Goal: Task Accomplishment & Management: Manage account settings

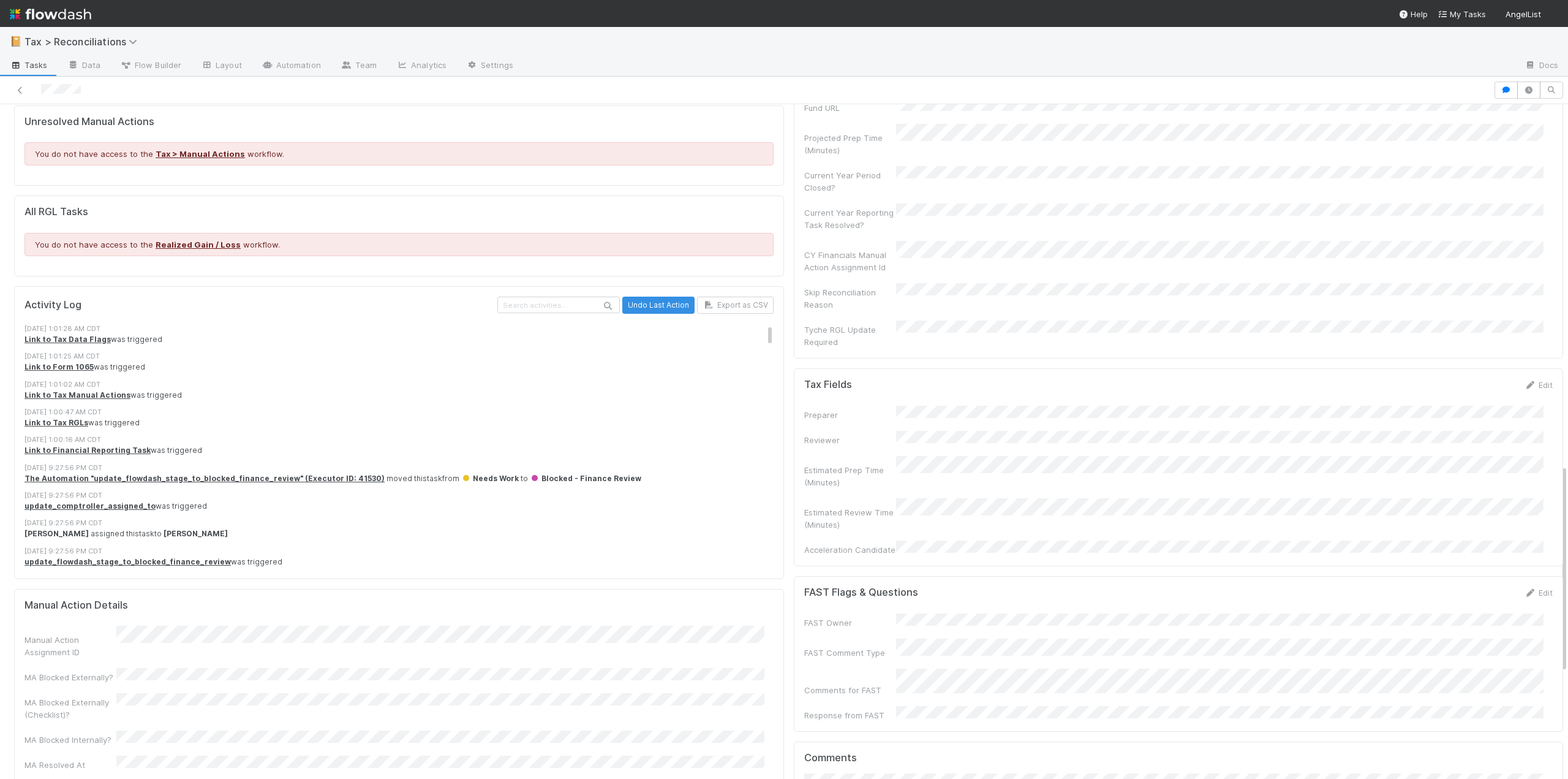
scroll to position [1226, 0]
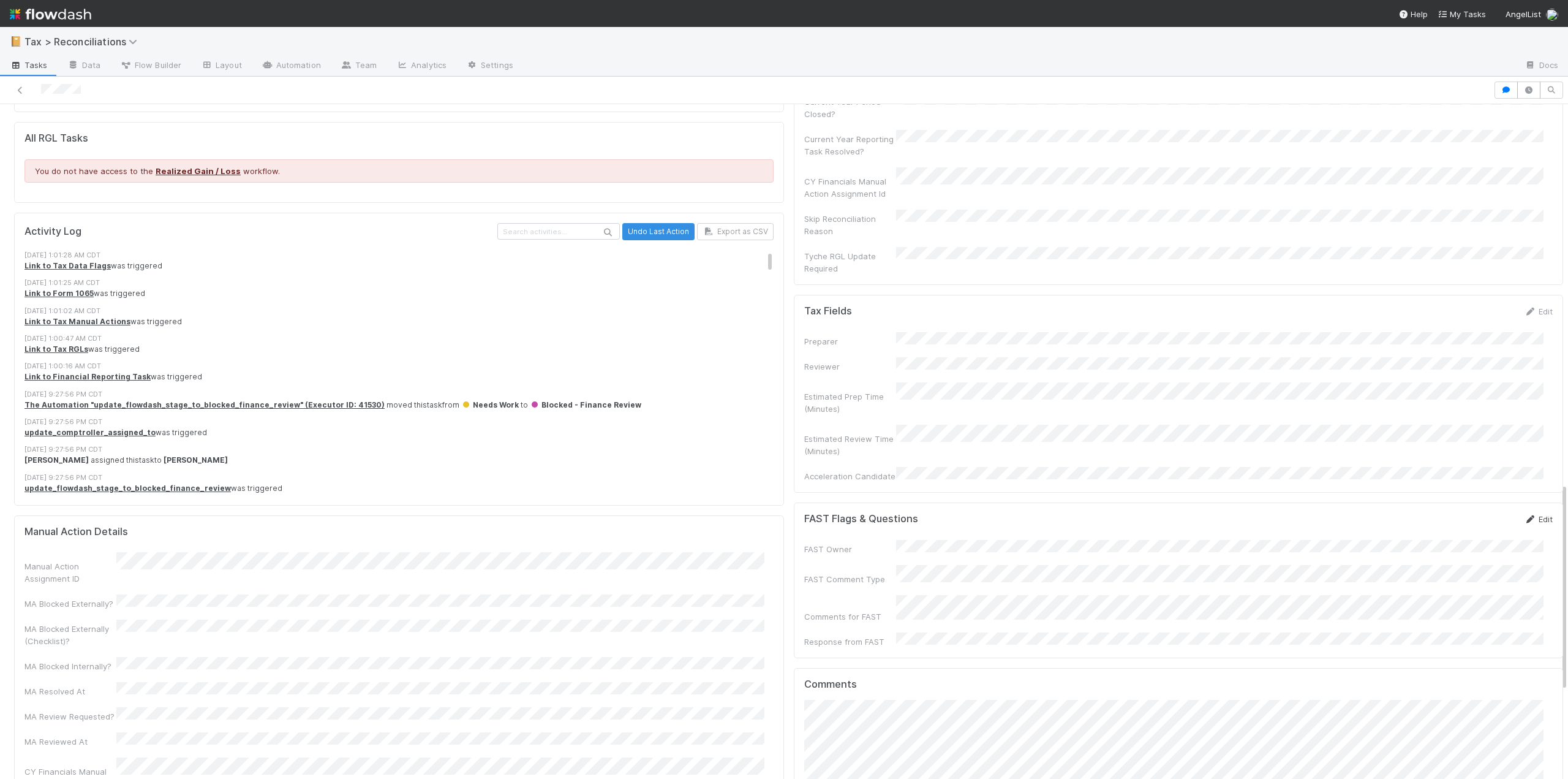
click at [1529, 514] on link "Edit" at bounding box center [1539, 519] width 28 height 10
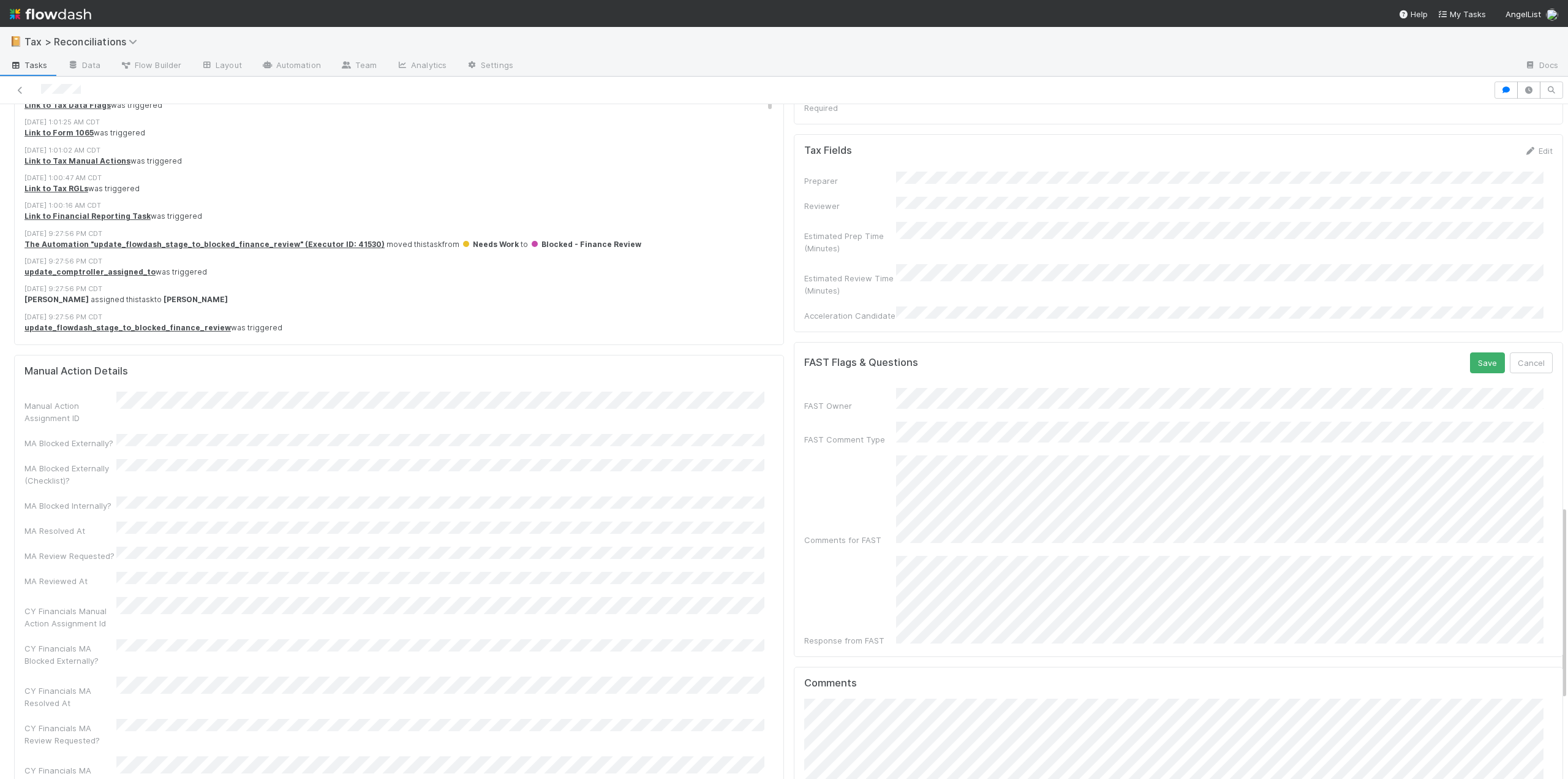
scroll to position [1410, 0]
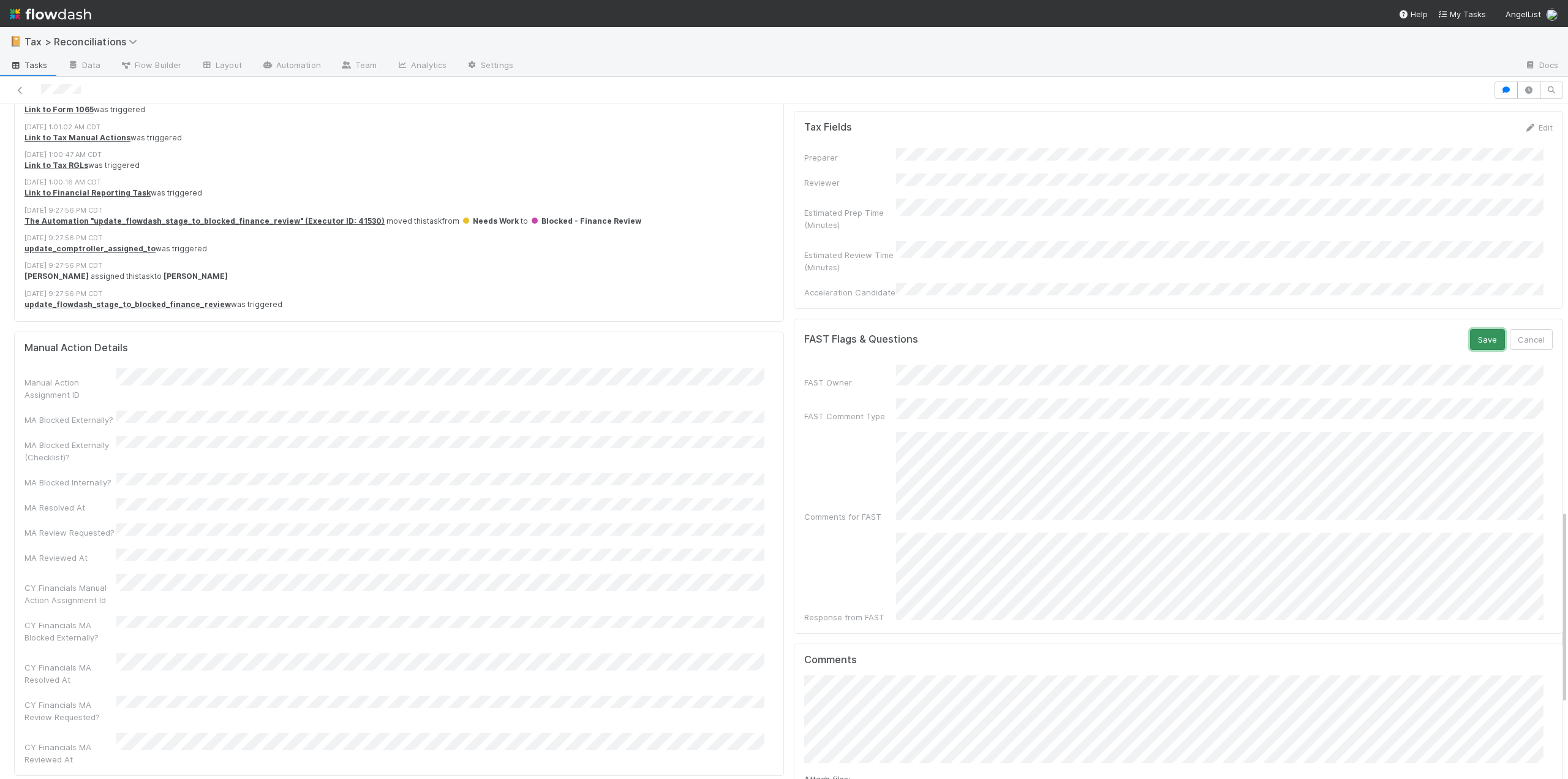
click at [1470, 329] on button "Save" at bounding box center [1487, 339] width 35 height 21
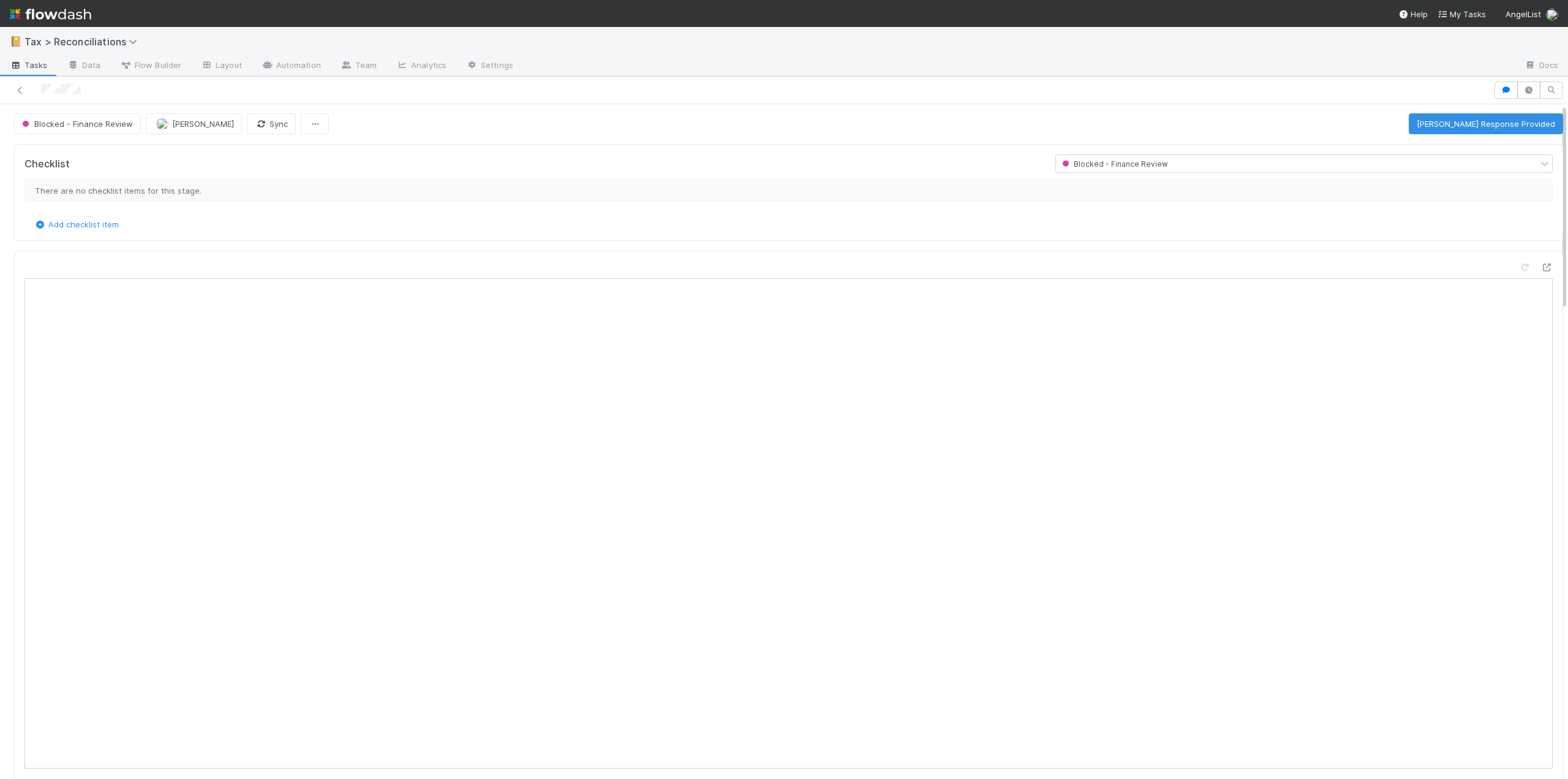
scroll to position [0, 0]
click at [1443, 120] on button "Mark FAST Response Provided" at bounding box center [1486, 124] width 155 height 21
click at [1366, 128] on button "Start (Unblocks)" at bounding box center [1389, 124] width 78 height 21
click at [1408, 165] on div "Needs Work" at bounding box center [1296, 164] width 482 height 17
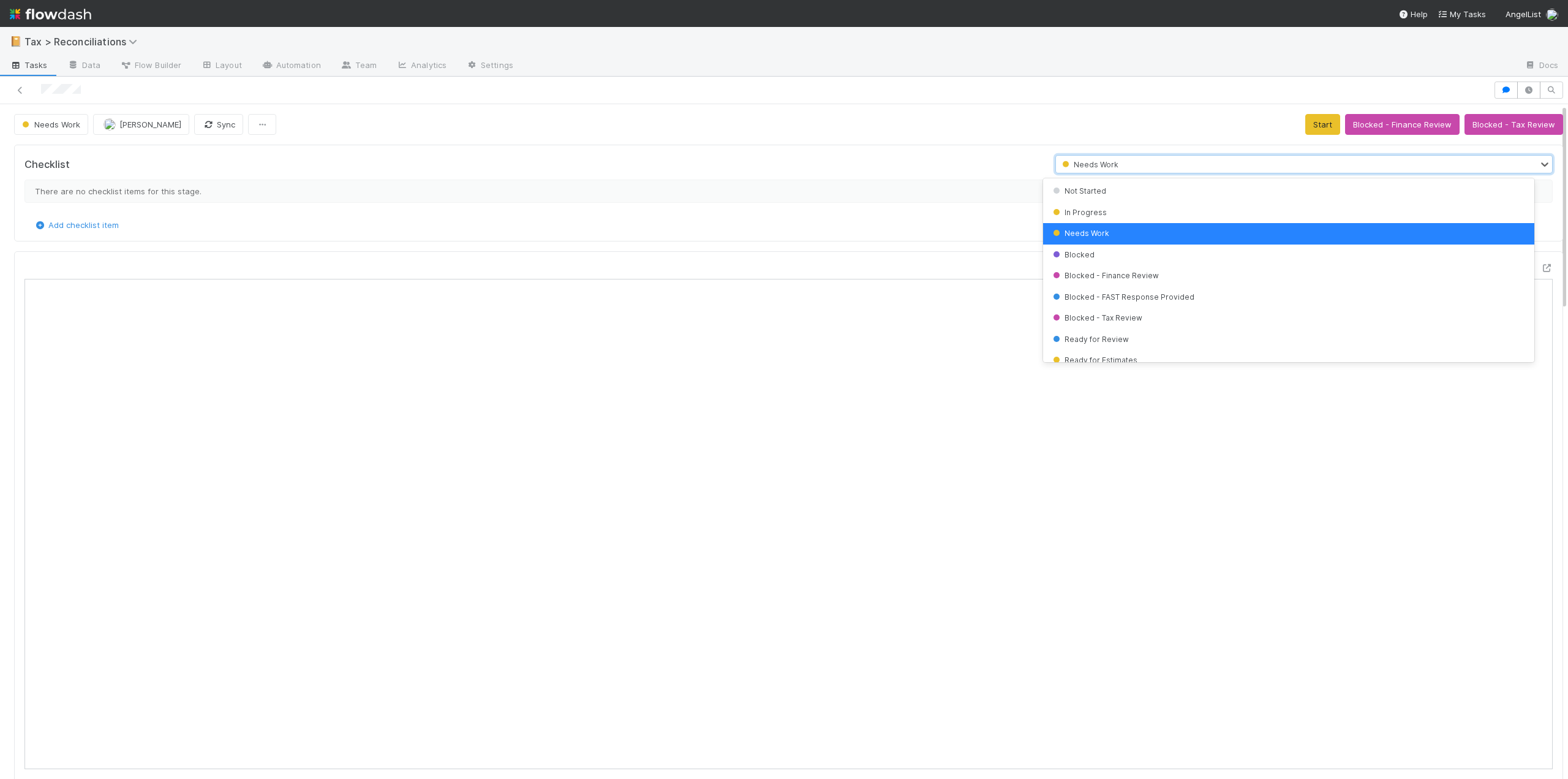
click at [1111, 127] on div "Needs Work Blake Hall Sync Start Blocked - Finance Review Blocked - Tax Review" at bounding box center [788, 124] width 1549 height 21
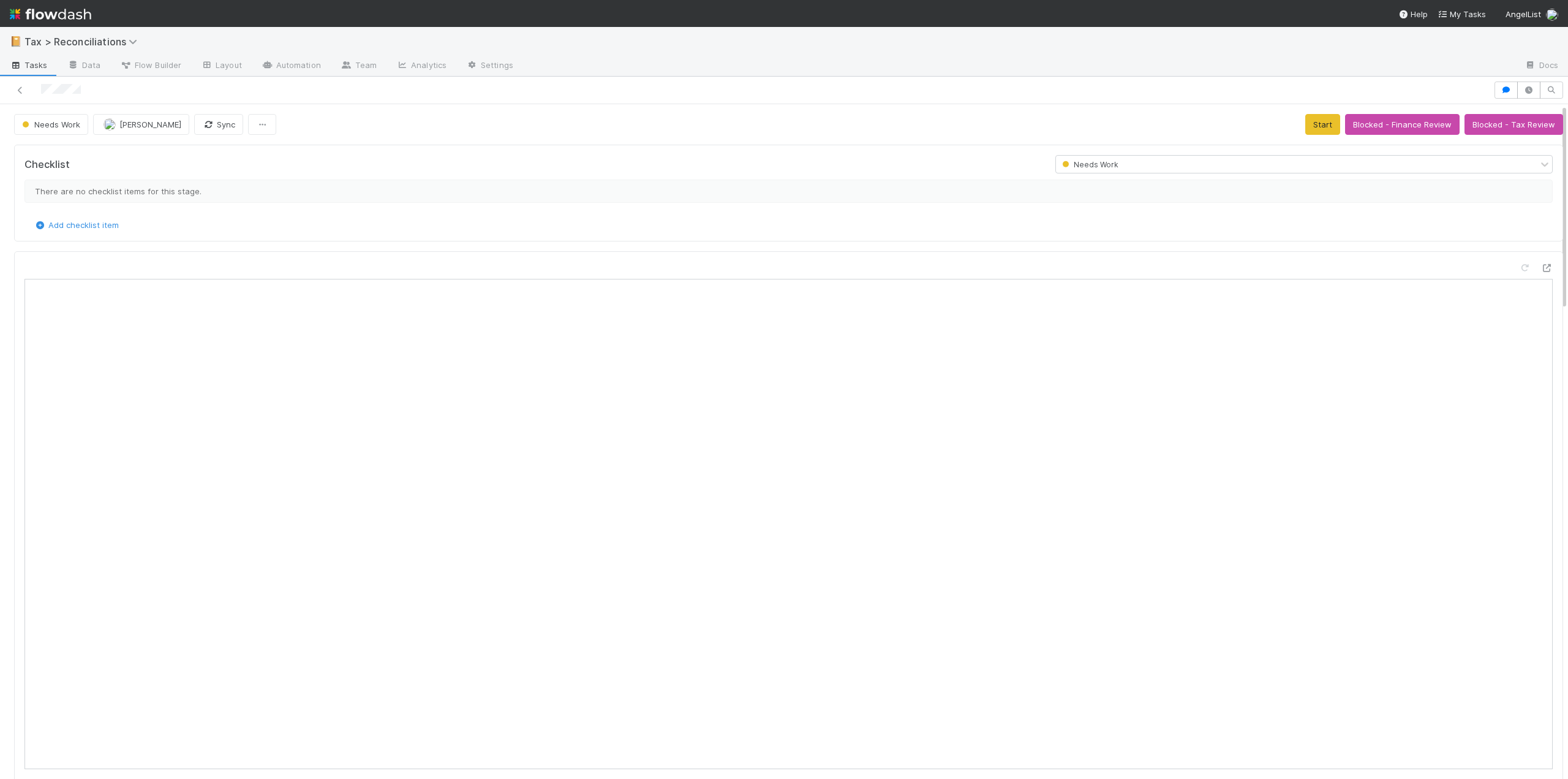
click at [1183, 164] on div "Needs Work" at bounding box center [1296, 164] width 482 height 17
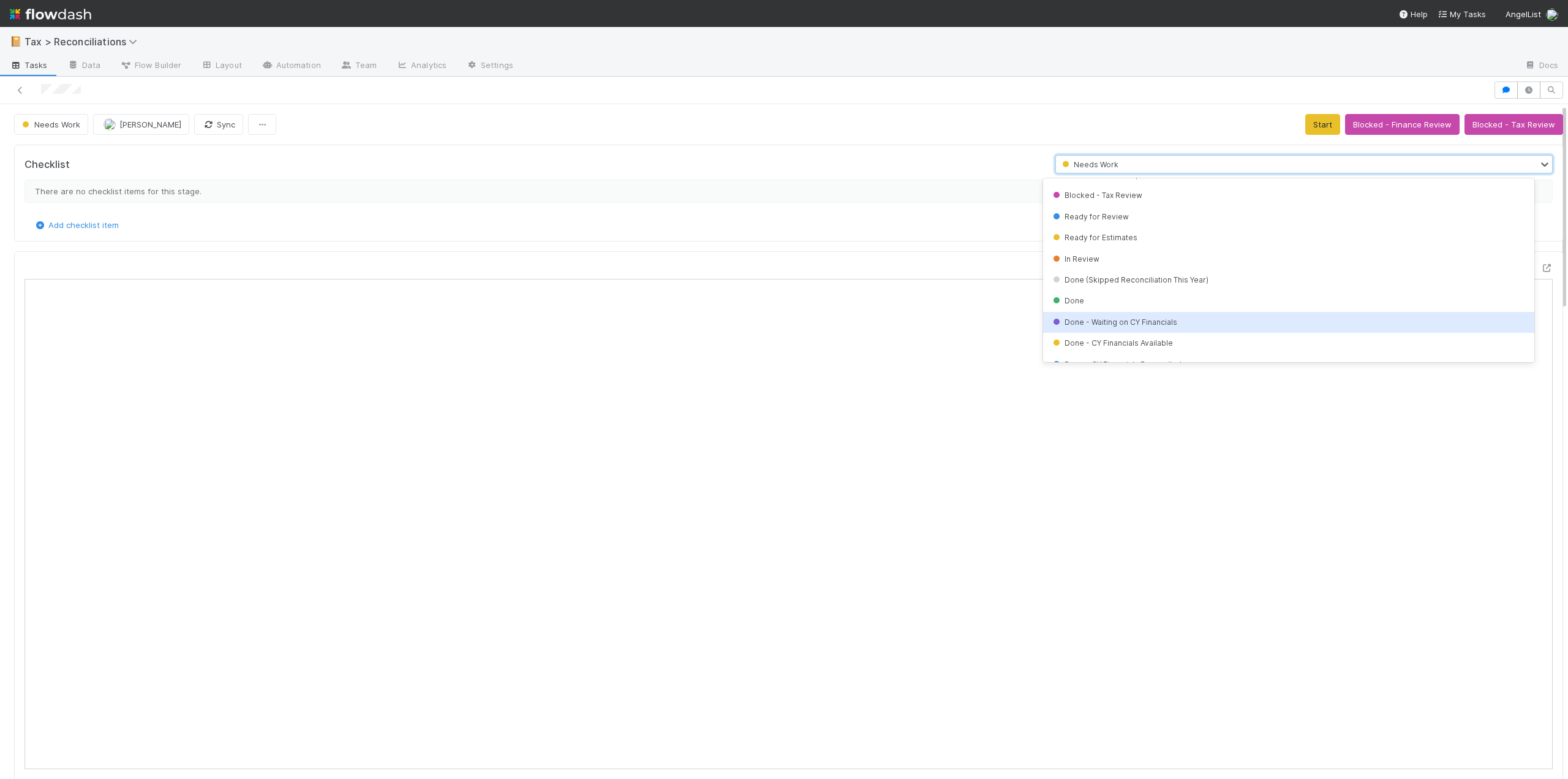
scroll to position [159, 0]
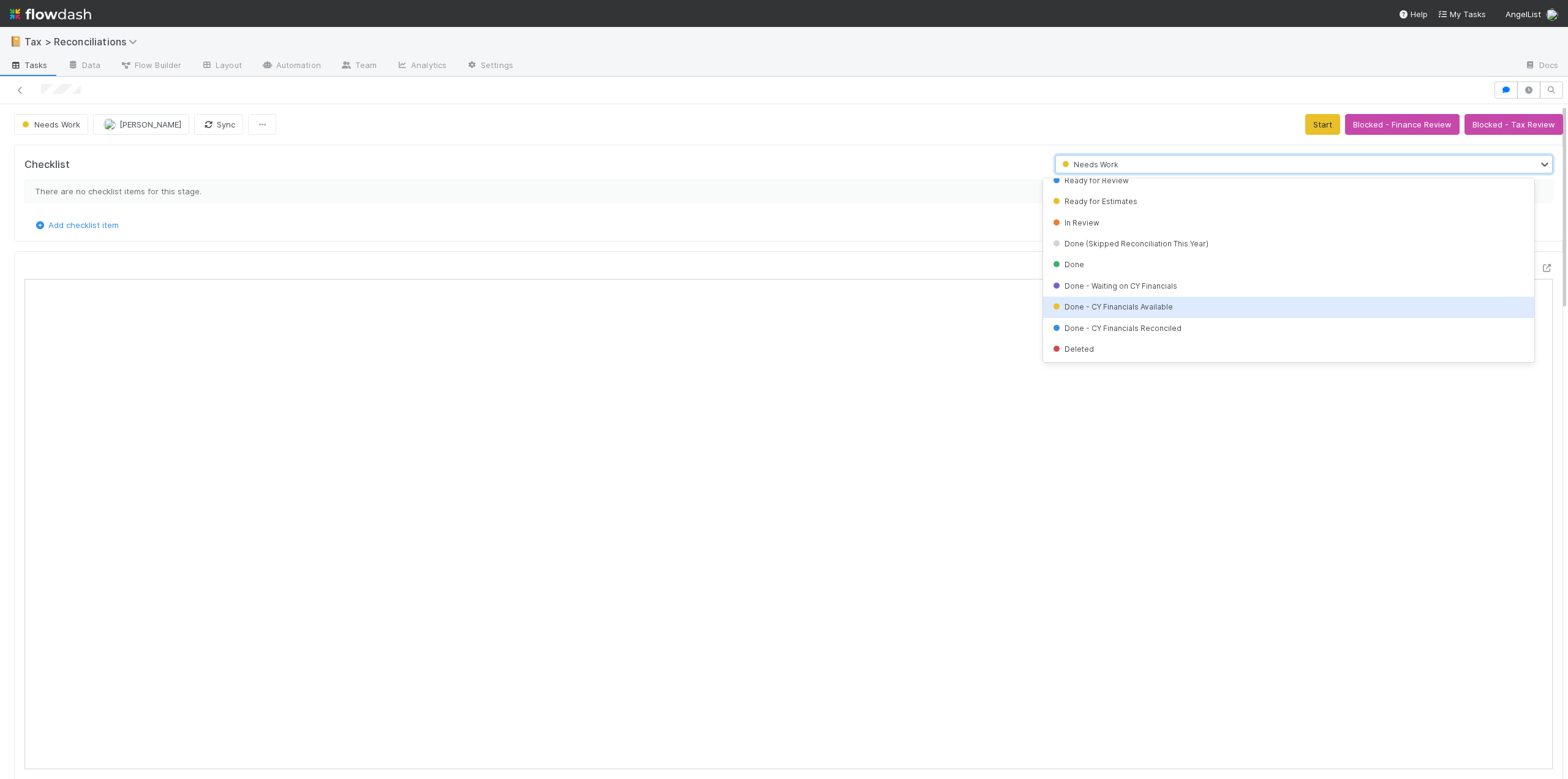
click at [727, 119] on div "Needs Work Blake Hall Sync Start Blocked - Finance Review Blocked - Tax Review" at bounding box center [788, 124] width 1549 height 21
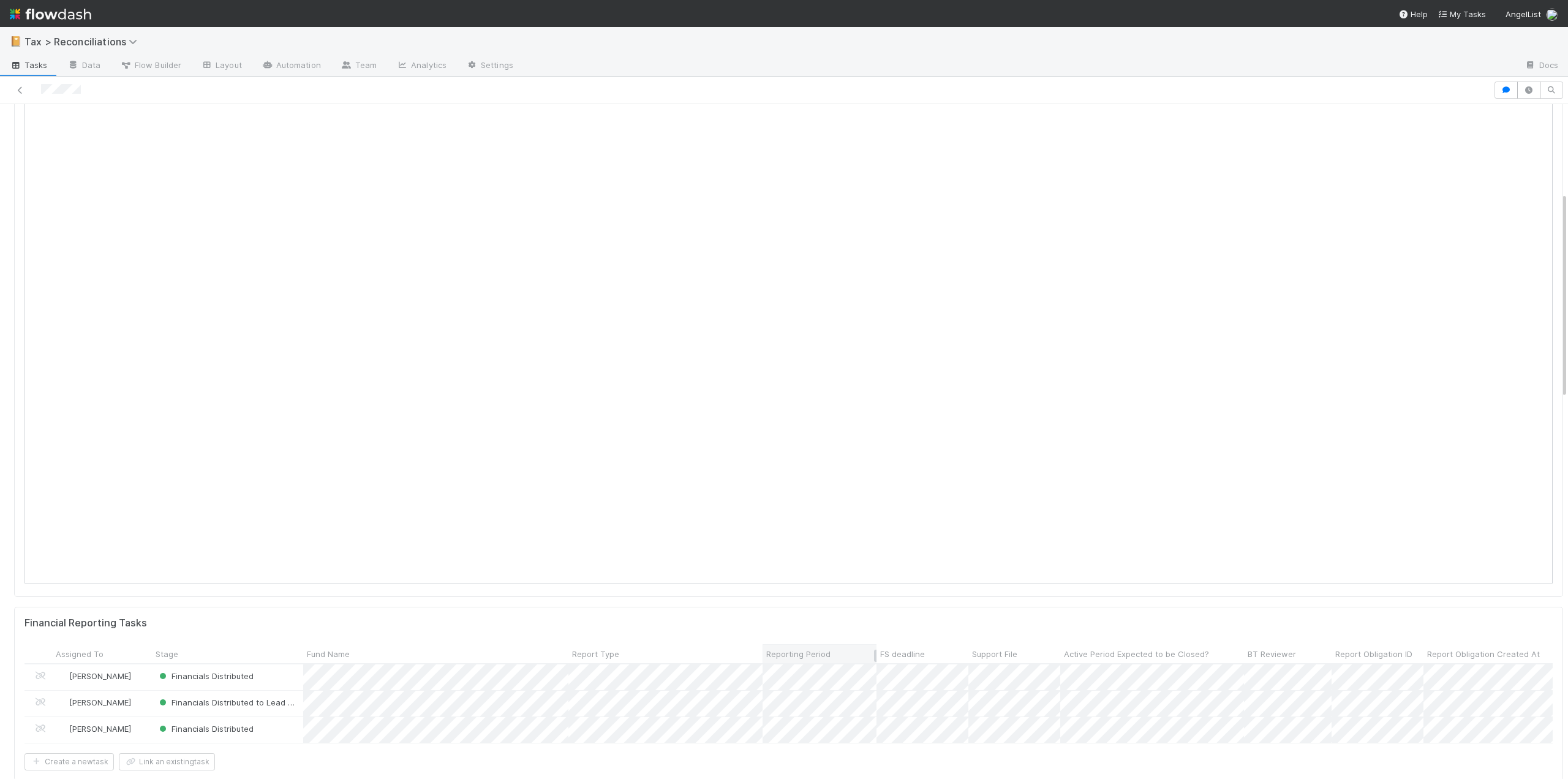
scroll to position [307, 0]
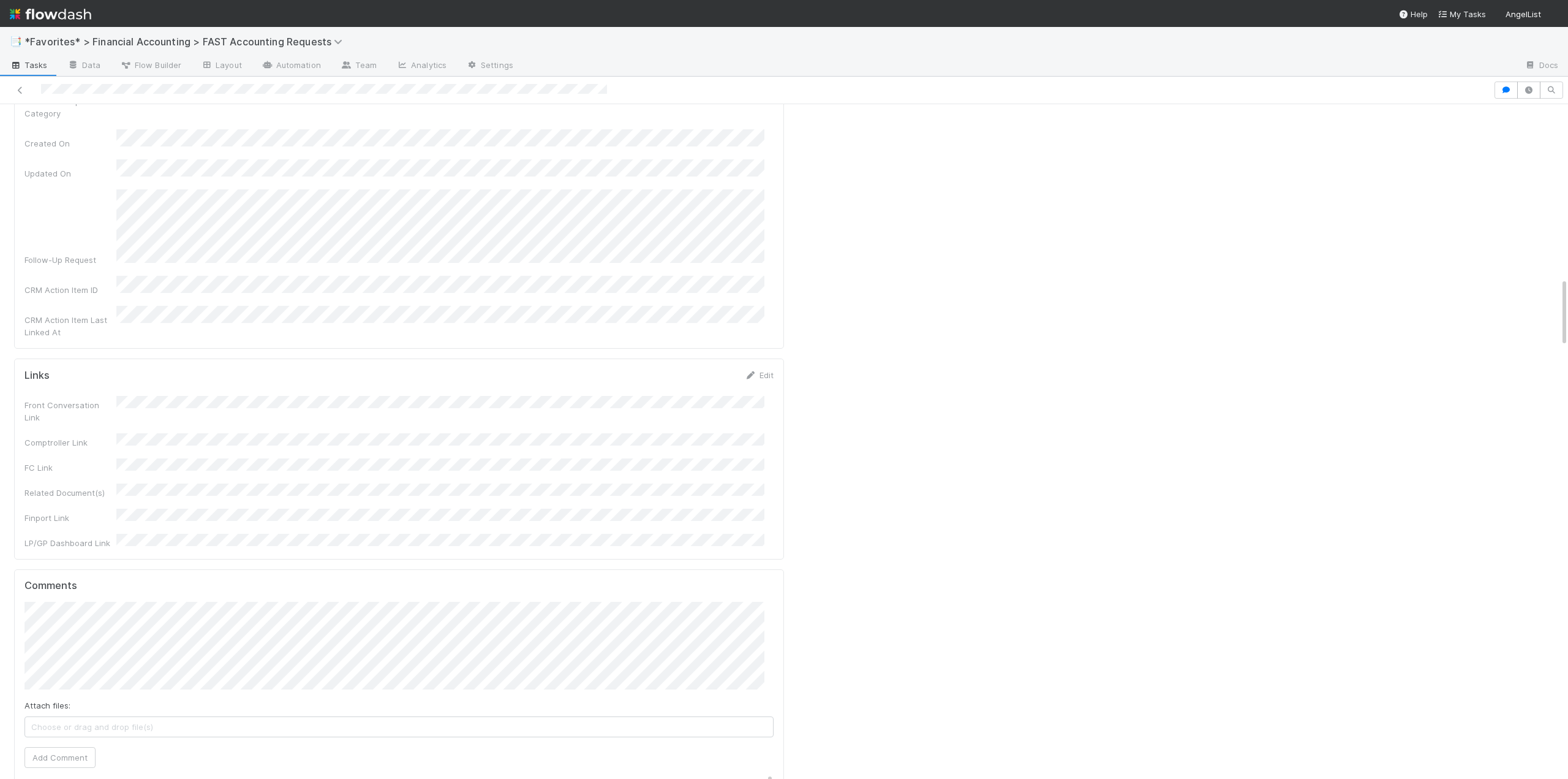
scroll to position [1716, 0]
click at [104, 256] on button "Cody Maldonado" at bounding box center [79, 250] width 92 height 17
click at [58, 555] on button "Add Comment" at bounding box center [60, 565] width 71 height 21
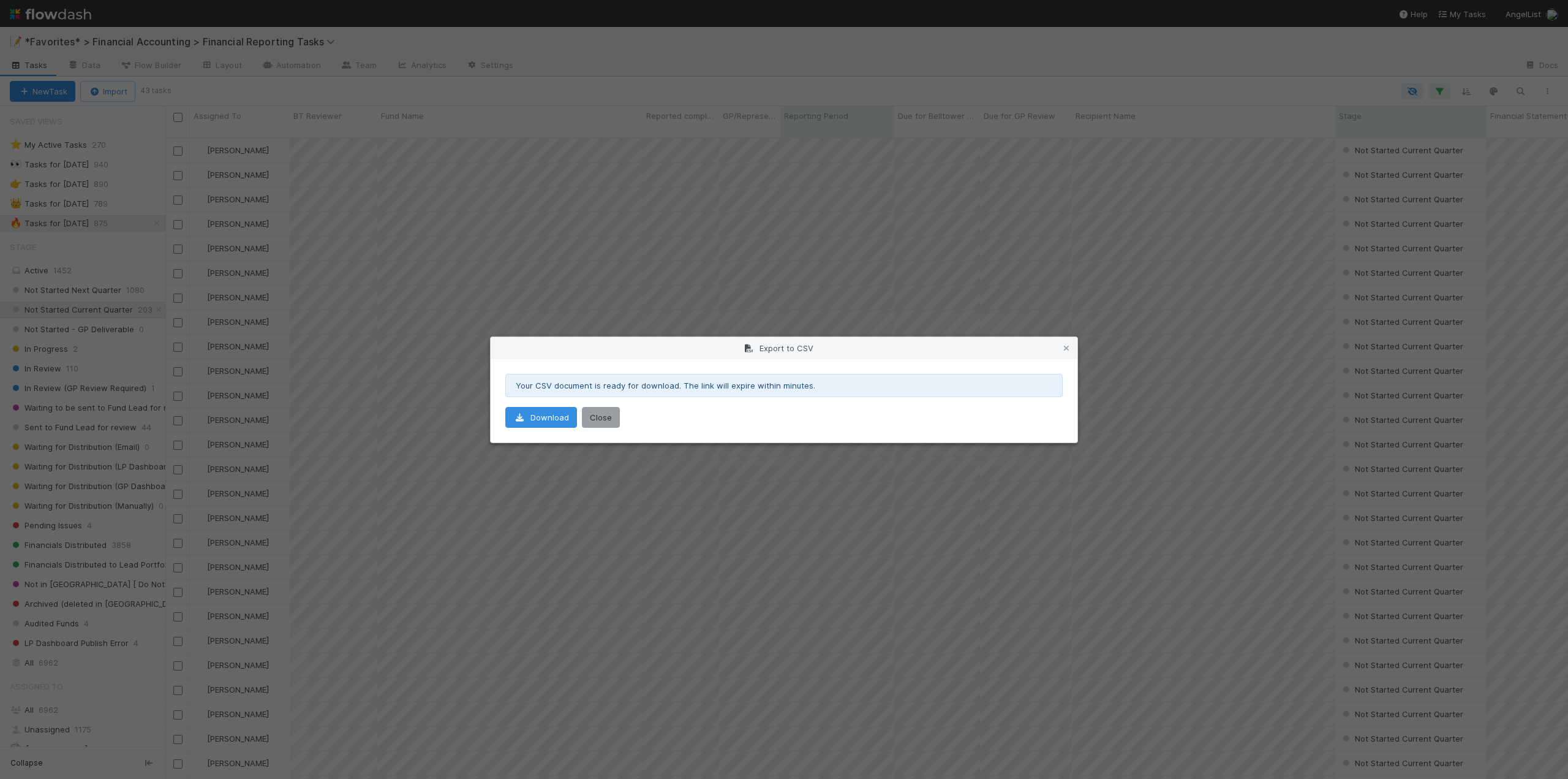
scroll to position [245, 0]
click at [602, 427] on button "Close" at bounding box center [601, 417] width 38 height 21
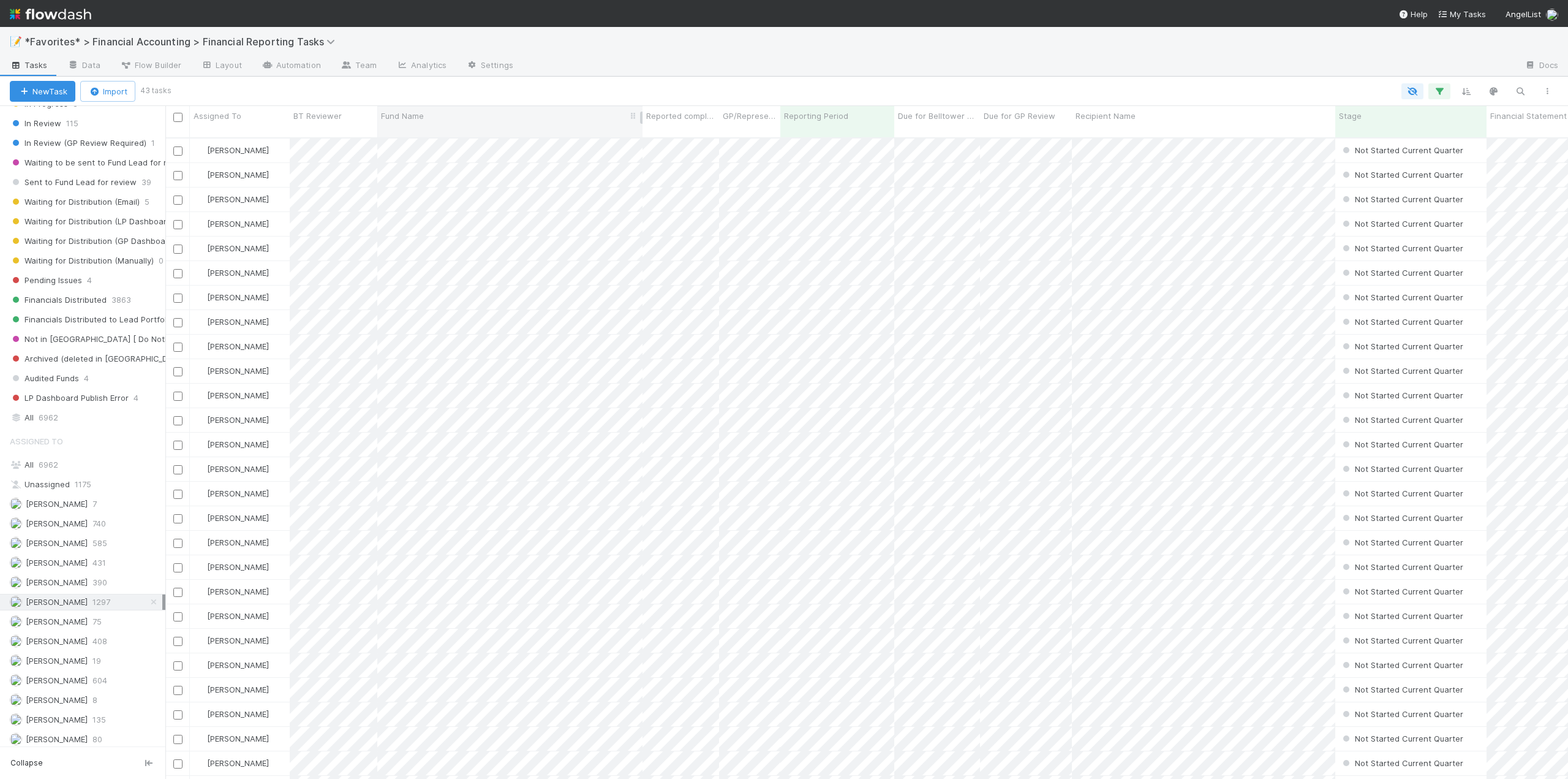
click at [410, 116] on span "Fund Name" at bounding box center [402, 115] width 43 height 12
click at [414, 134] on div "Sort A → Z" at bounding box center [451, 139] width 140 height 18
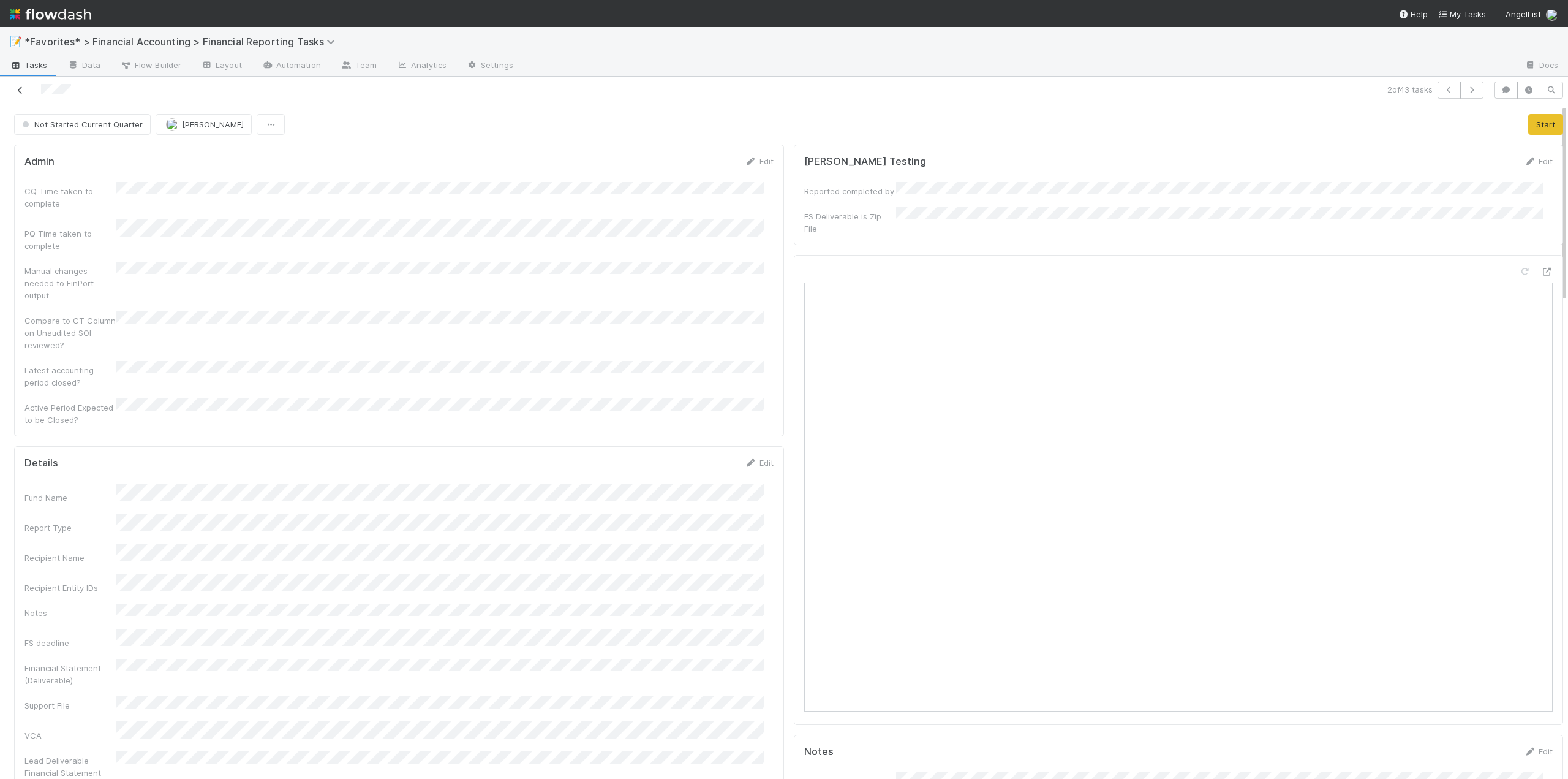
click at [23, 90] on icon at bounding box center [20, 90] width 12 height 8
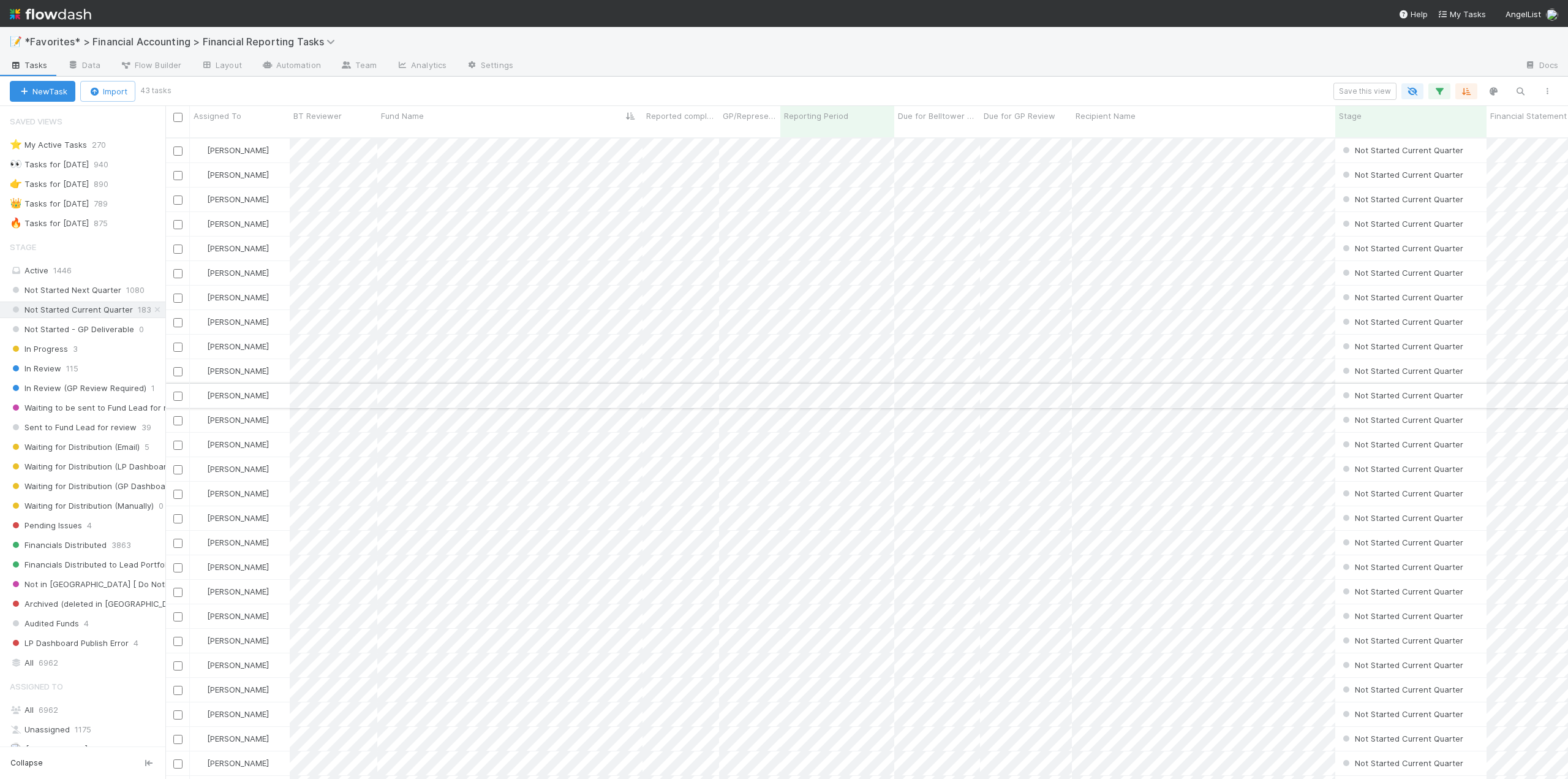
scroll to position [62, 0]
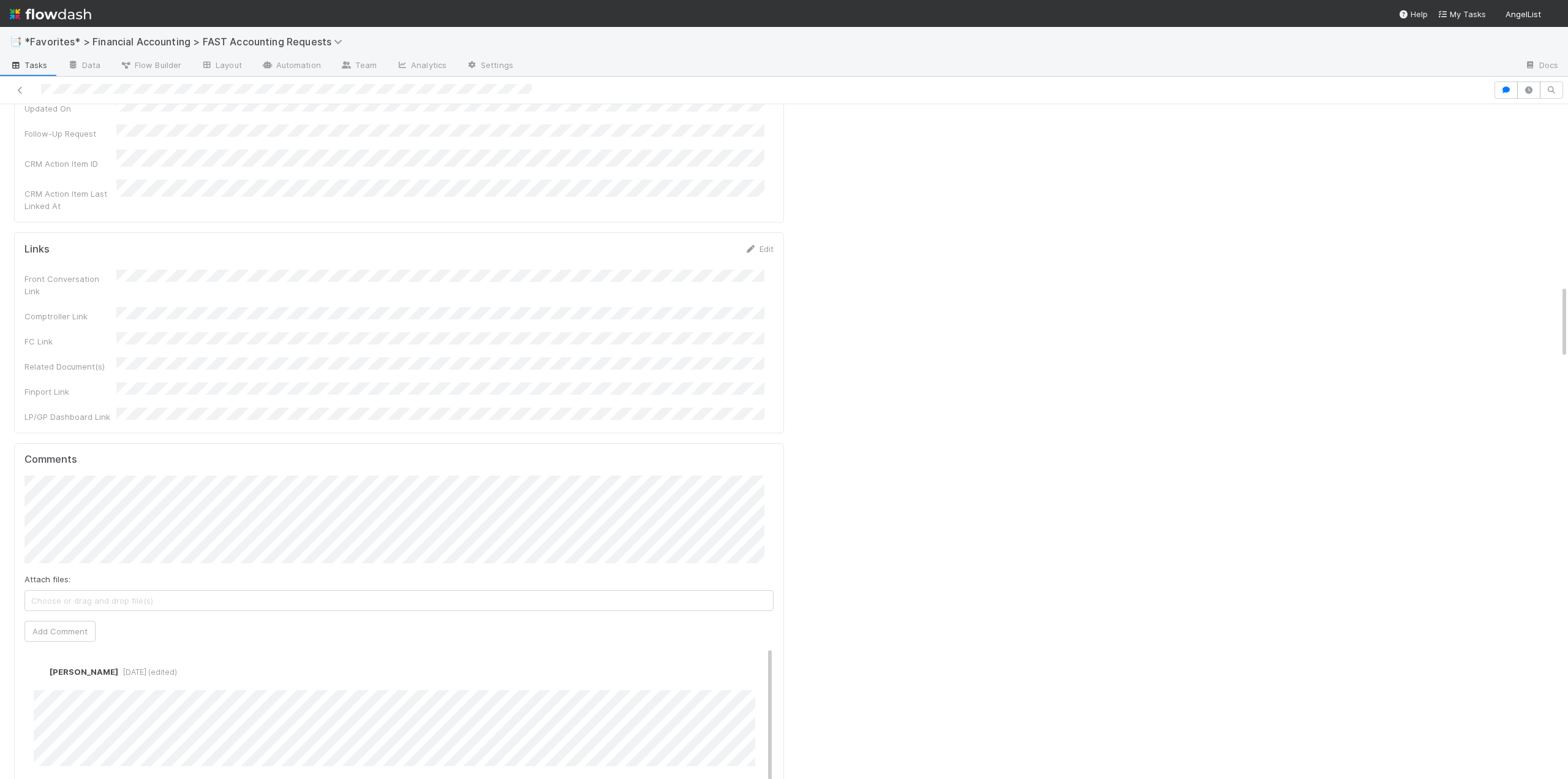
scroll to position [1655, 0]
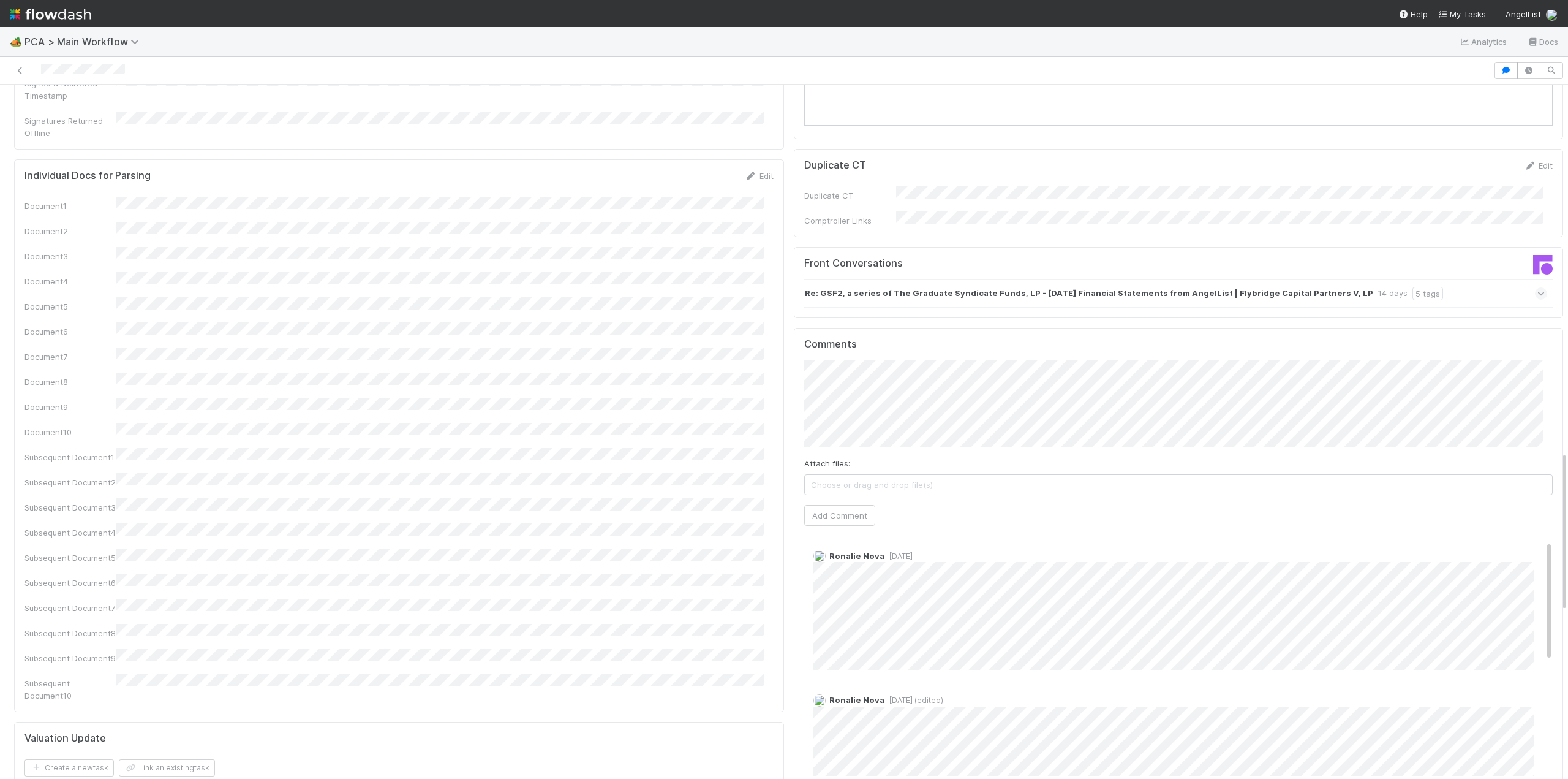
scroll to position [184, 0]
